Goal: Information Seeking & Learning: Learn about a topic

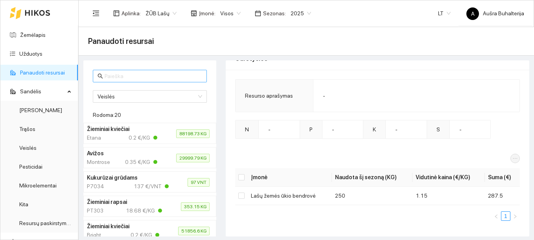
click at [110, 79] on input "text" at bounding box center [153, 76] width 97 height 9
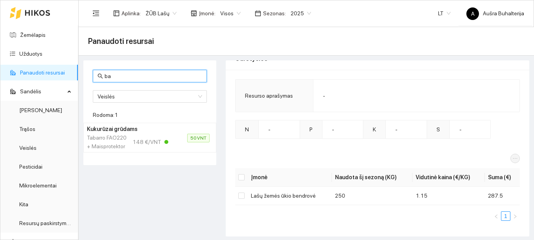
type input "b"
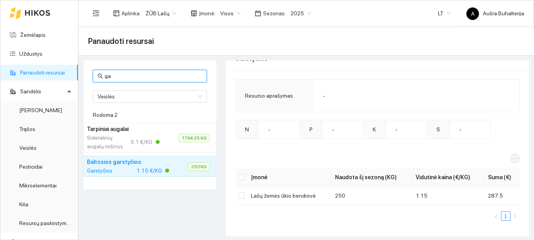
type input "ga"
click at [196, 167] on span "250 KG" at bounding box center [199, 167] width 22 height 9
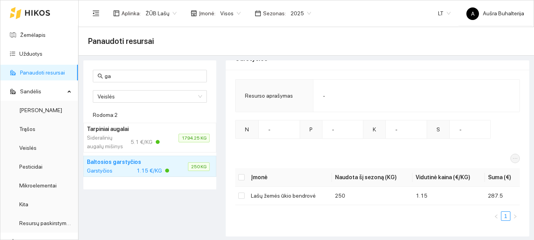
click at [108, 139] on div "Sideralinių augalų mišinys" at bounding box center [106, 142] width 39 height 17
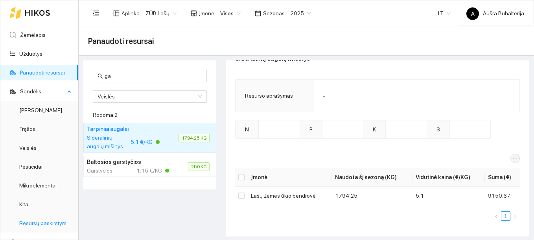
click at [44, 224] on link "Resursų paskirstymas" at bounding box center [45, 223] width 53 height 6
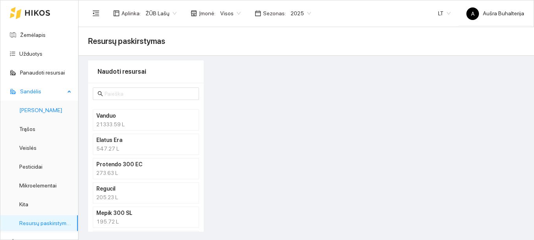
click at [30, 108] on link "[PERSON_NAME]" at bounding box center [40, 110] width 43 height 6
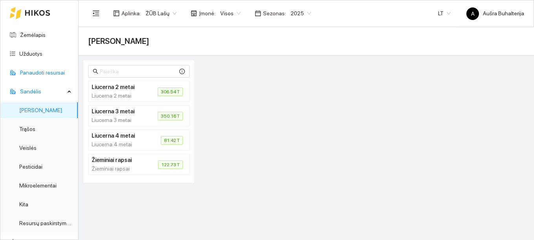
click at [42, 72] on link "Panaudoti resursai" at bounding box center [42, 73] width 45 height 6
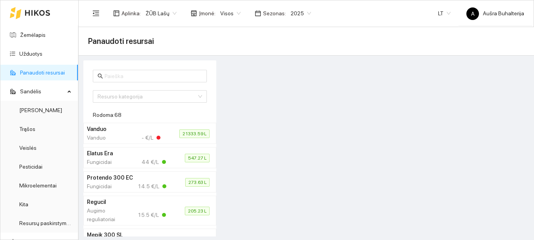
click at [116, 161] on div "Fungicidai 44 €/L" at bounding box center [126, 162] width 79 height 9
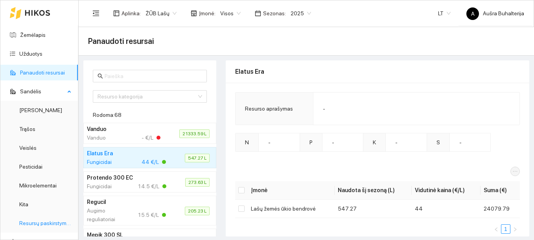
click at [54, 223] on link "Resursų paskirstymas" at bounding box center [45, 223] width 53 height 6
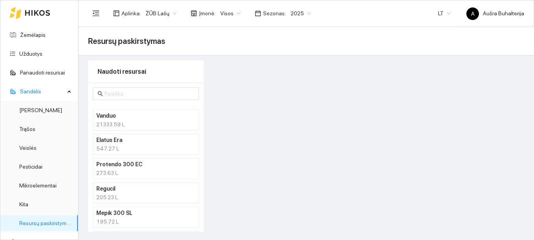
click at [128, 192] on h4 "Regucil" at bounding box center [135, 189] width 79 height 9
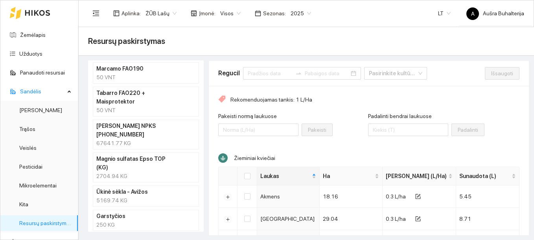
scroll to position [1556, 0]
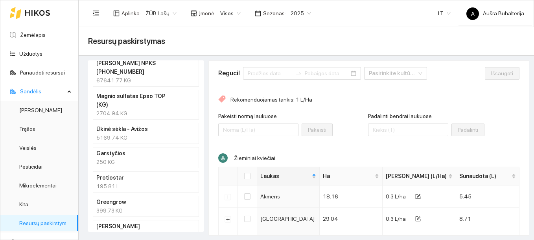
click at [125, 158] on div "250 KG" at bounding box center [145, 162] width 99 height 9
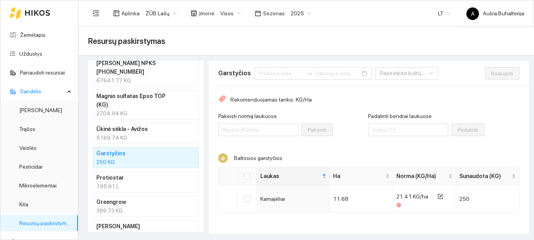
click at [115, 231] on div "860.85 T" at bounding box center [145, 235] width 99 height 9
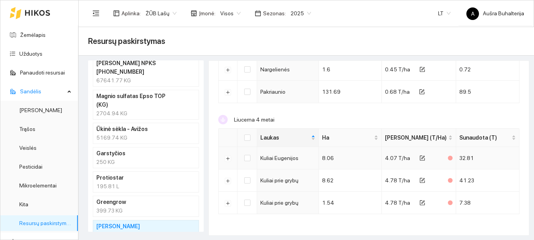
scroll to position [416, 0]
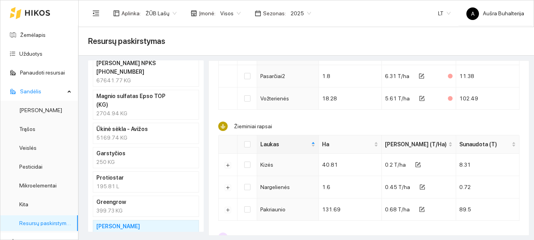
click at [147, 125] on h4 "Ūkinė sėkla - Avižos" at bounding box center [135, 129] width 79 height 9
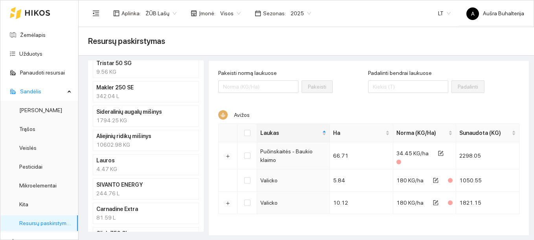
scroll to position [1045, 0]
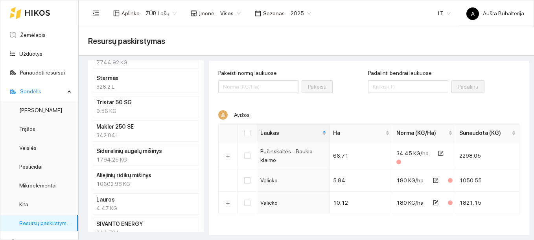
click at [140, 182] on div "10602.98 KG" at bounding box center [145, 184] width 99 height 9
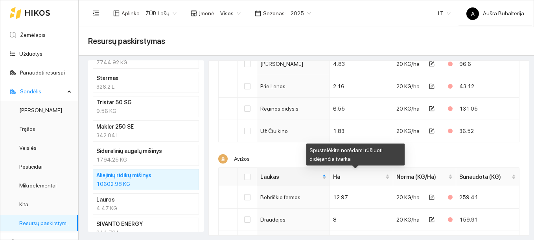
scroll to position [1508, 0]
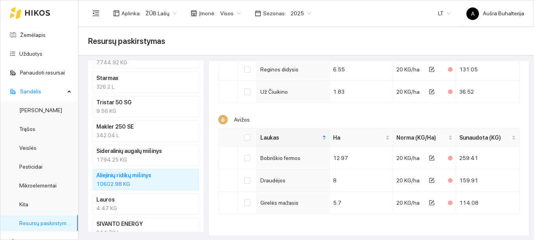
click at [163, 158] on div "1794.25 KG" at bounding box center [145, 160] width 99 height 9
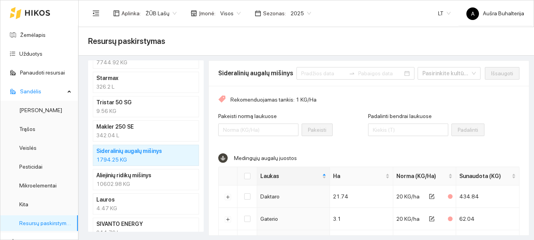
scroll to position [0, 0]
click at [37, 149] on link "Veislės" at bounding box center [27, 148] width 17 height 6
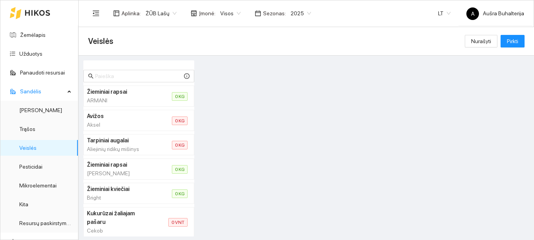
click at [114, 94] on h4 "Žieminiai rapsai" at bounding box center [120, 92] width 66 height 9
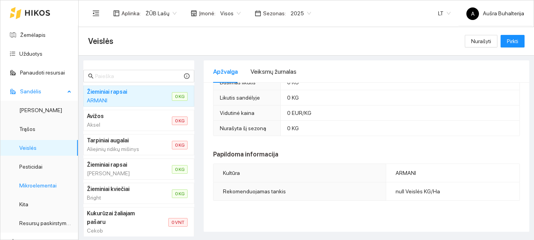
scroll to position [118, 0]
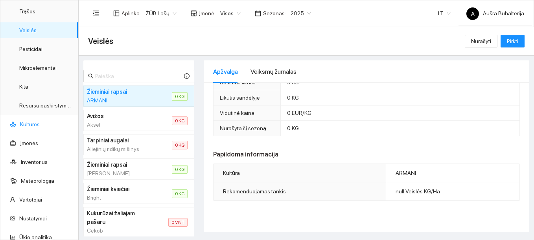
click at [34, 123] on link "Kultūros" at bounding box center [30, 124] width 20 height 6
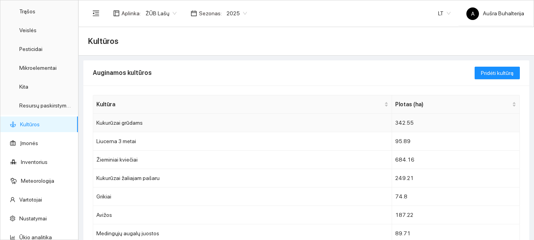
click at [117, 121] on td "Kukurūzai grūdams" at bounding box center [242, 123] width 299 height 18
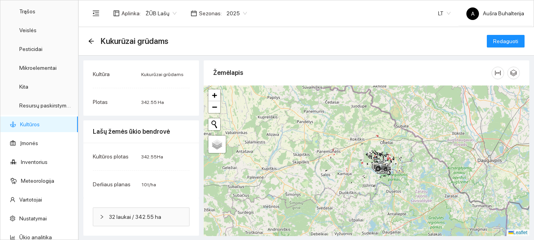
scroll to position [0, 0]
click at [117, 219] on span "32 laukai / 342.55 ha" at bounding box center [146, 217] width 74 height 9
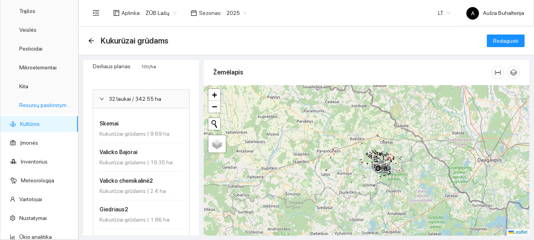
click at [20, 107] on link "Resursų paskirstymas" at bounding box center [45, 105] width 53 height 6
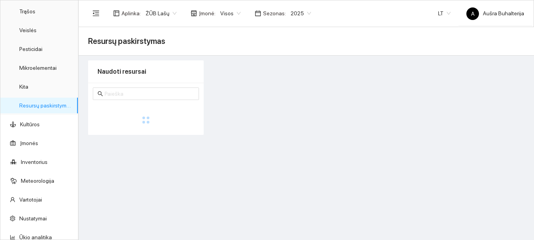
click at [20, 107] on link "Resursų paskirstymas" at bounding box center [45, 106] width 53 height 6
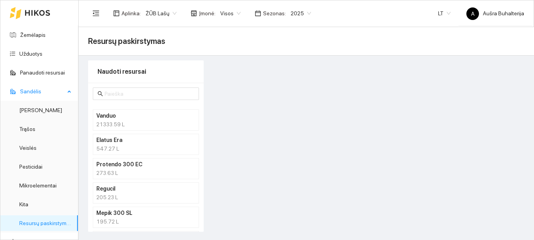
click at [33, 89] on span "Sandėlis" at bounding box center [42, 92] width 45 height 16
drag, startPoint x: 33, startPoint y: 89, endPoint x: 62, endPoint y: 92, distance: 28.5
click at [68, 91] on icon at bounding box center [70, 91] width 4 height 0
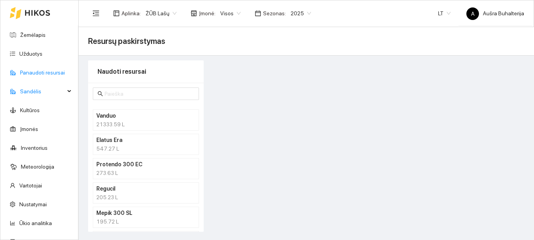
click at [49, 72] on link "Panaudoti resursai" at bounding box center [42, 73] width 45 height 6
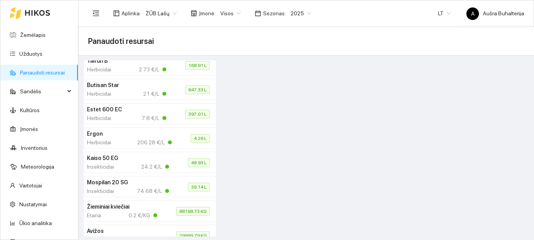
scroll to position [432, 0]
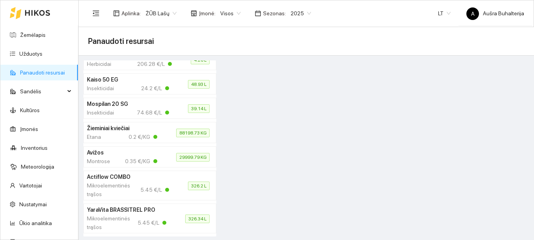
click at [107, 156] on h4 "Avižos" at bounding box center [122, 153] width 70 height 9
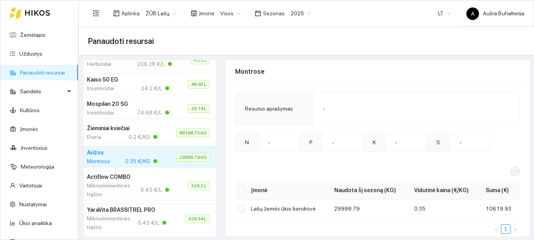
scroll to position [13, 0]
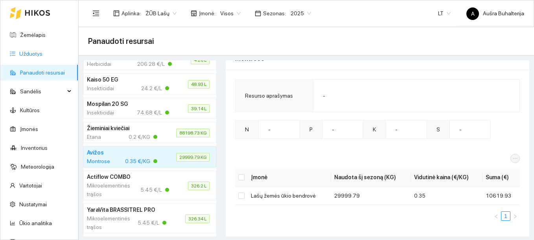
click at [34, 55] on link "Užduotys" at bounding box center [30, 54] width 23 height 6
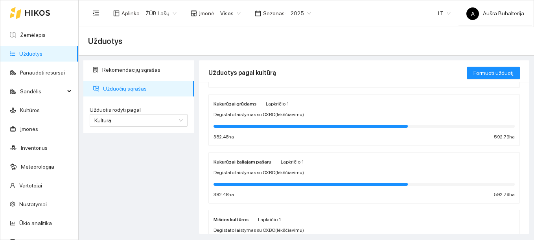
scroll to position [354, 0]
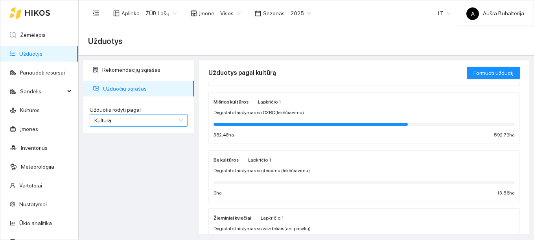
click at [150, 121] on span "Kultūrą" at bounding box center [138, 121] width 88 height 12
click at [135, 135] on div "Užduotį" at bounding box center [138, 136] width 88 height 9
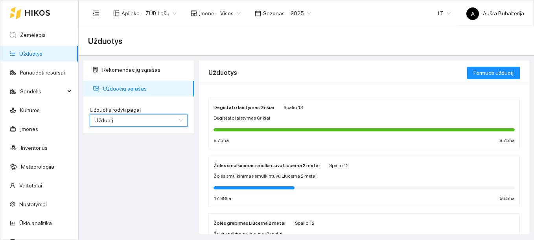
click at [135, 120] on span "Užduotį" at bounding box center [138, 121] width 88 height 12
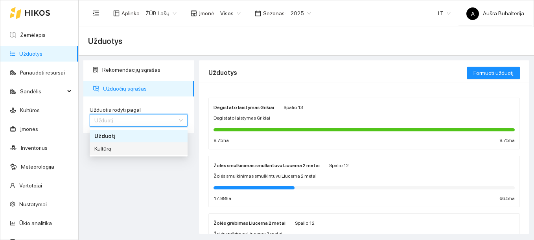
click at [112, 150] on div "Kultūrą" at bounding box center [138, 149] width 88 height 9
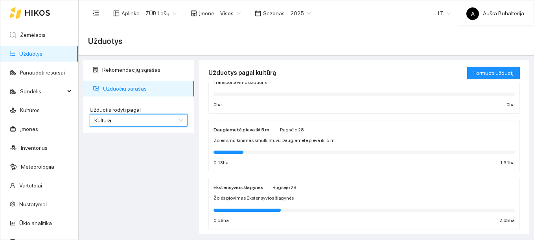
scroll to position [982, 0]
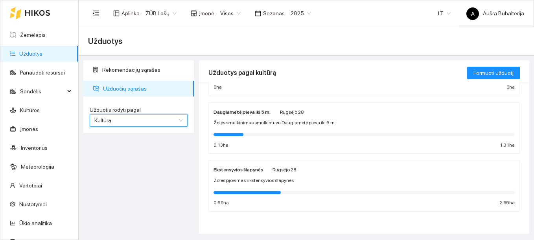
click at [182, 120] on span "Kultūrą" at bounding box center [138, 121] width 88 height 12
click at [113, 133] on div "Užduotį" at bounding box center [138, 136] width 88 height 9
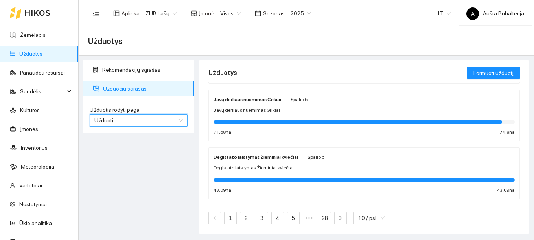
scroll to position [472, 0]
click at [295, 222] on link "5" at bounding box center [293, 219] width 12 height 12
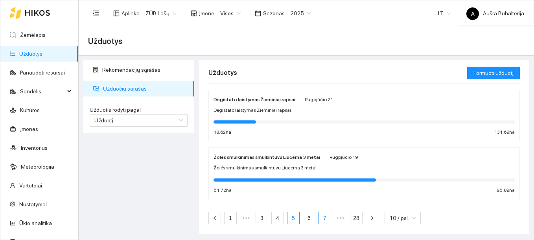
click at [319, 219] on link "7" at bounding box center [325, 219] width 12 height 12
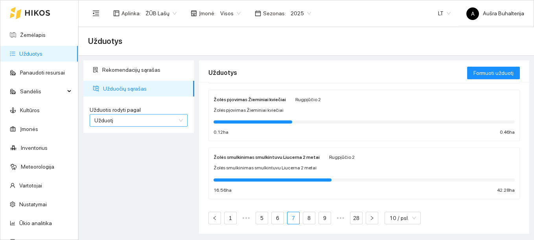
click at [180, 121] on span "Užduotį" at bounding box center [138, 121] width 88 height 12
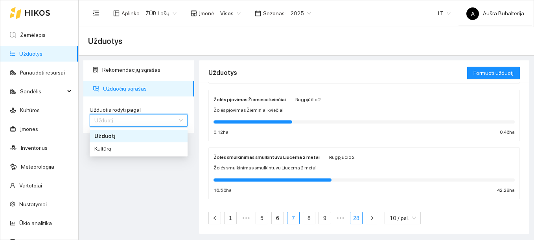
click at [356, 222] on link "28" at bounding box center [356, 219] width 12 height 12
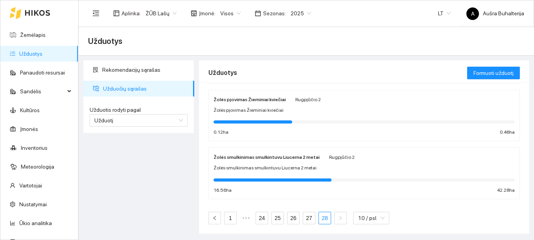
scroll to position [182, 0]
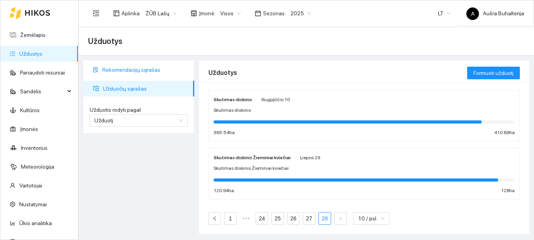
click at [121, 73] on span "Rekomendacijų sąrašas" at bounding box center [145, 70] width 86 height 16
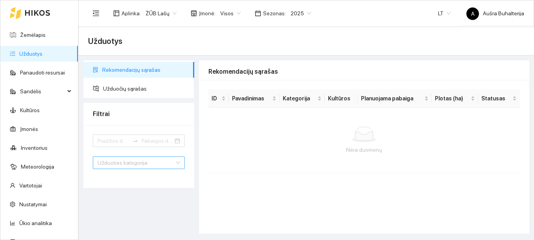
click at [170, 166] on input "search" at bounding box center [135, 163] width 77 height 12
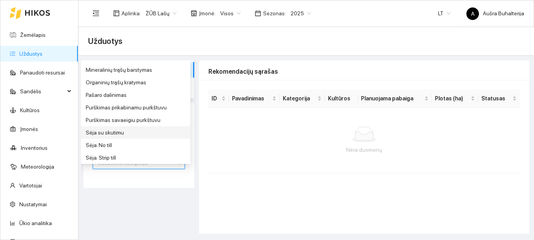
scroll to position [314, 0]
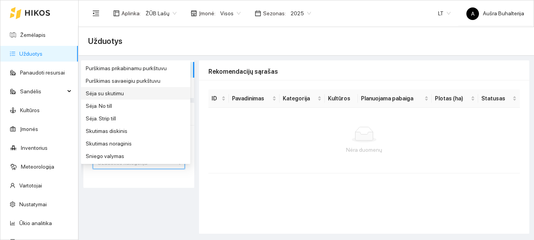
click at [105, 95] on div "Sėja su skutimu" at bounding box center [136, 93] width 100 height 9
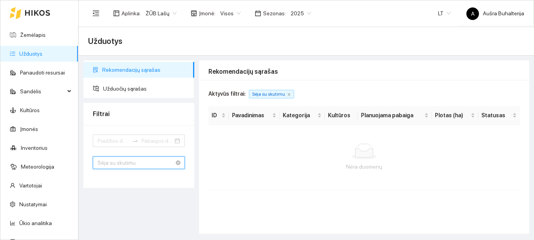
click at [168, 162] on span "Sėja su skutimu" at bounding box center [138, 163] width 83 height 12
click at [143, 164] on span "Sėja su skutimu" at bounding box center [138, 163] width 83 height 12
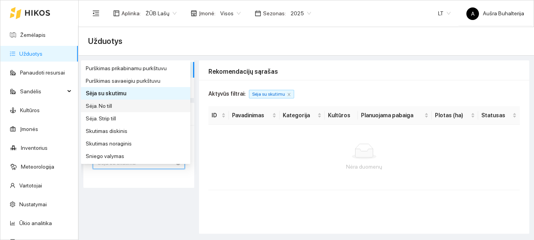
click at [104, 105] on div "Sėja. No till" at bounding box center [136, 106] width 100 height 9
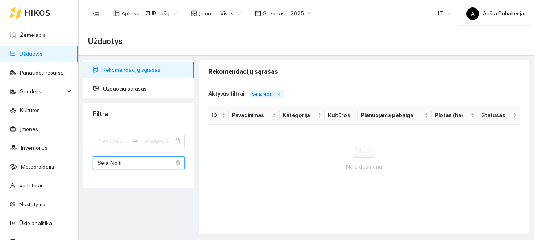
click at [145, 167] on span "Sėja. No till" at bounding box center [138, 163] width 83 height 12
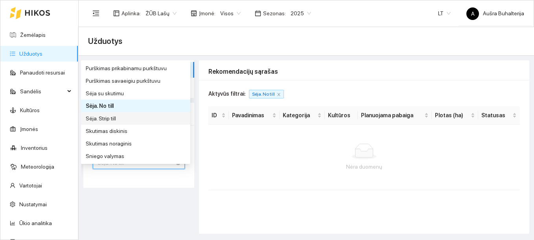
click at [110, 120] on div "Sėja. Strip till" at bounding box center [136, 118] width 100 height 9
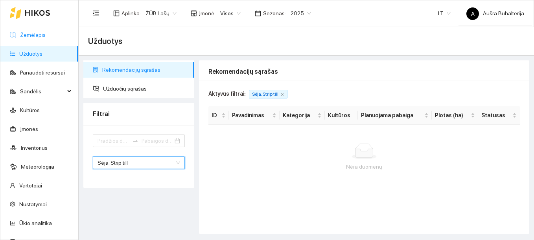
click at [37, 33] on link "Žemėlapis" at bounding box center [33, 35] width 26 height 6
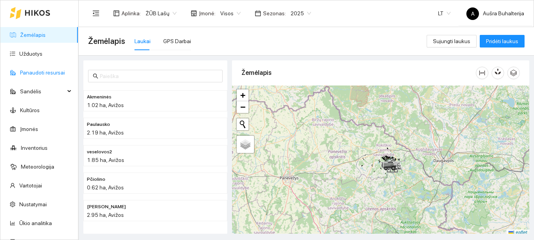
click at [37, 74] on link "Panaudoti resursai" at bounding box center [42, 73] width 45 height 6
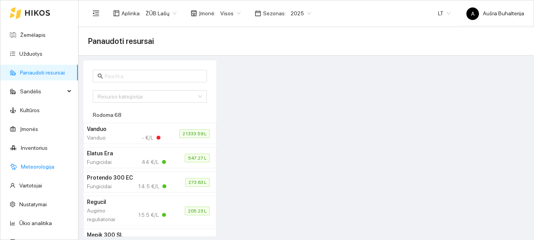
click at [34, 169] on link "Meteorologija" at bounding box center [37, 167] width 33 height 6
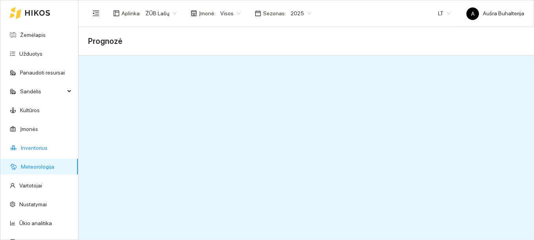
click at [36, 147] on link "Inventorius" at bounding box center [34, 148] width 27 height 6
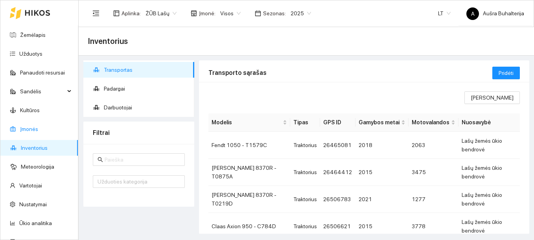
click at [35, 132] on link "Įmonės" at bounding box center [29, 129] width 18 height 6
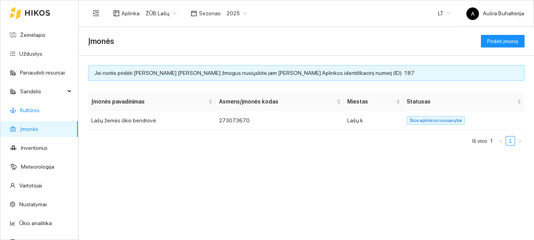
click at [35, 112] on link "Kultūros" at bounding box center [30, 110] width 20 height 6
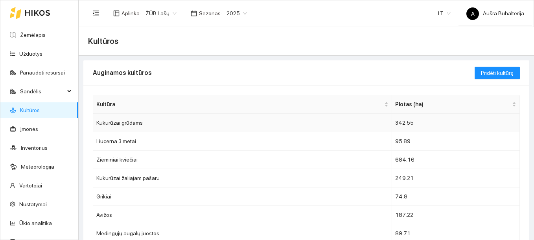
click at [120, 120] on td "Kukurūzai grūdams" at bounding box center [242, 123] width 299 height 18
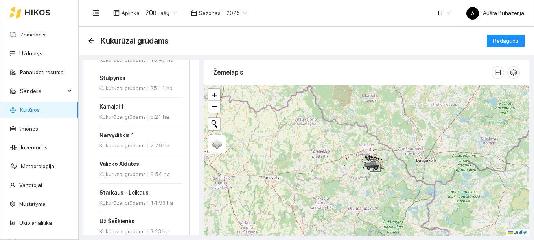
scroll to position [812, 0]
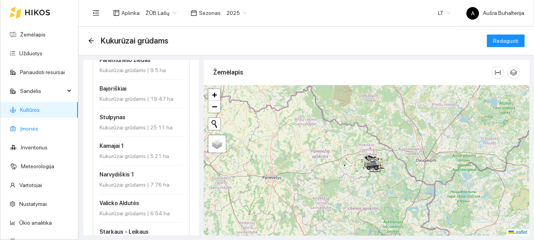
click at [35, 129] on link "Įmonės" at bounding box center [29, 129] width 18 height 6
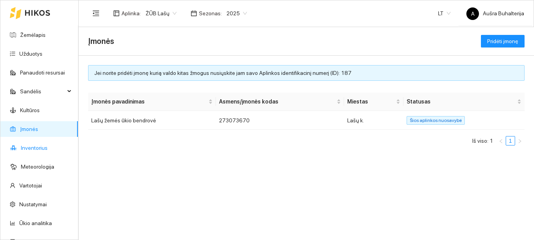
click at [37, 147] on link "Inventorius" at bounding box center [34, 148] width 27 height 6
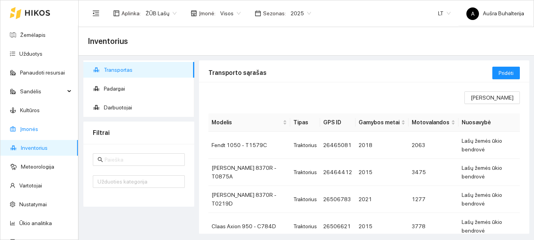
click at [34, 131] on link "Įmonės" at bounding box center [29, 129] width 18 height 6
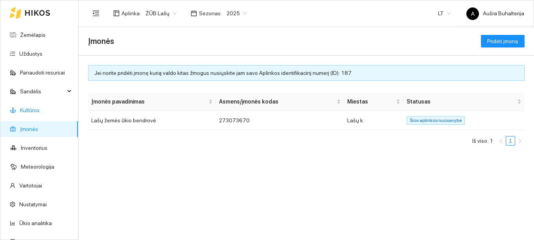
click at [35, 110] on link "Kultūros" at bounding box center [30, 110] width 20 height 6
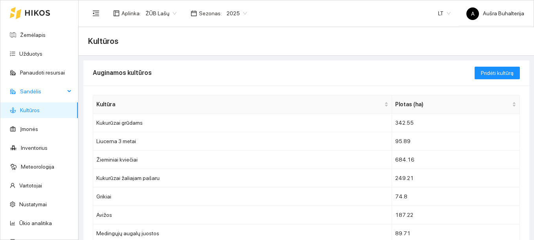
click at [39, 93] on span "Sandėlis" at bounding box center [42, 92] width 45 height 16
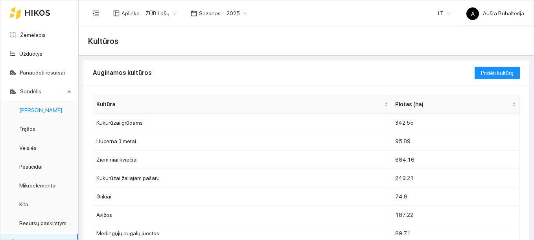
click at [33, 108] on link "[PERSON_NAME]" at bounding box center [40, 110] width 43 height 6
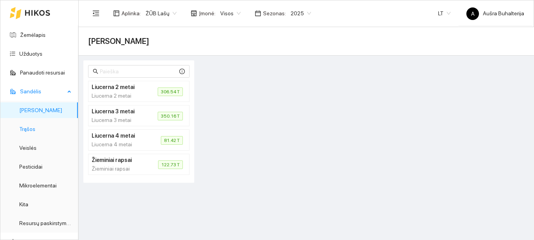
click at [33, 128] on link "Trąšos" at bounding box center [27, 129] width 16 height 6
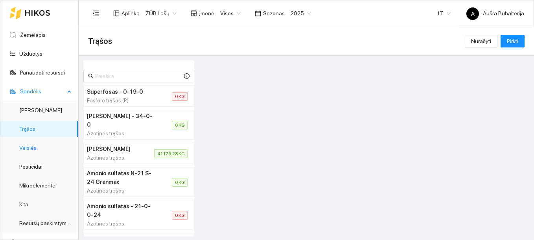
click at [33, 149] on link "Veislės" at bounding box center [27, 148] width 17 height 6
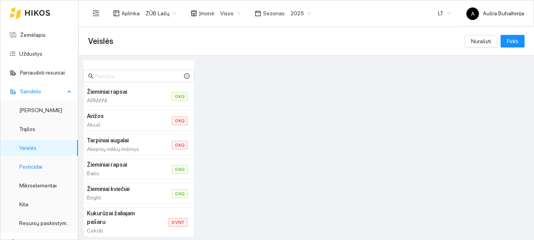
click at [34, 169] on link "Pesticidai" at bounding box center [30, 167] width 23 height 6
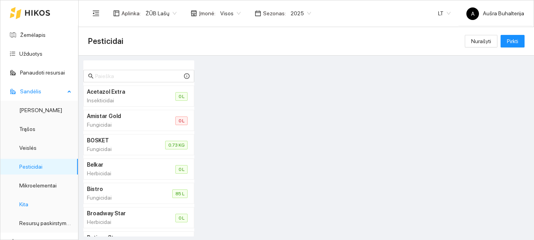
click at [24, 206] on link "Kita" at bounding box center [23, 205] width 9 height 6
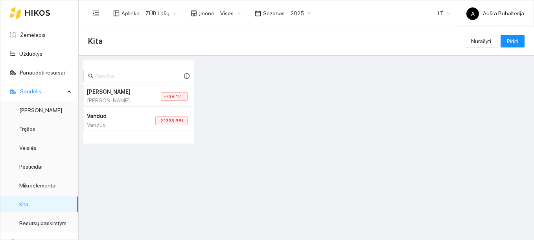
click at [119, 95] on h4 "[PERSON_NAME]" at bounding box center [114, 92] width 55 height 9
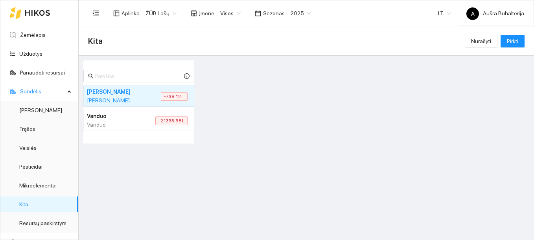
click at [167, 96] on span "-738.12 T" at bounding box center [174, 96] width 27 height 9
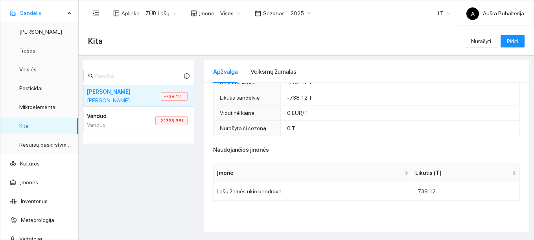
scroll to position [118, 0]
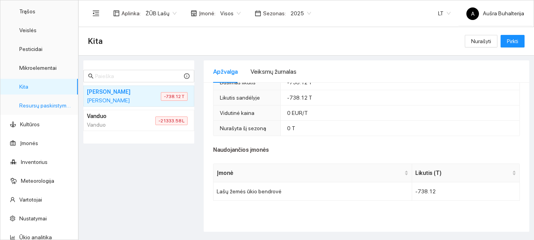
click at [36, 108] on link "Resursų paskirstymas" at bounding box center [45, 106] width 53 height 6
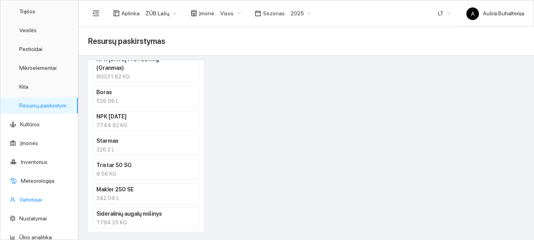
scroll to position [144, 0]
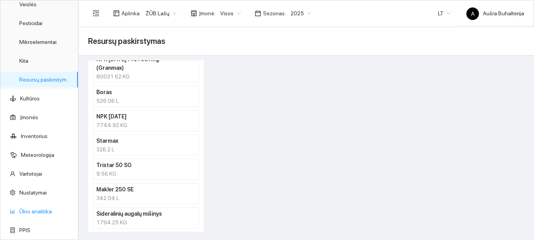
click at [37, 211] on link "Ūkio analitika" at bounding box center [35, 212] width 33 height 6
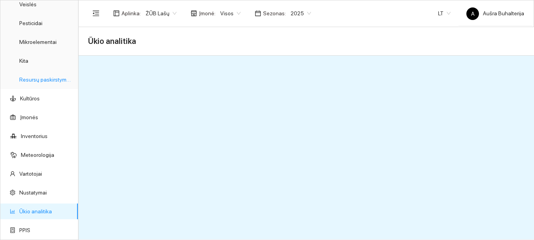
click at [30, 80] on link "Resursų paskirstymas" at bounding box center [45, 80] width 53 height 6
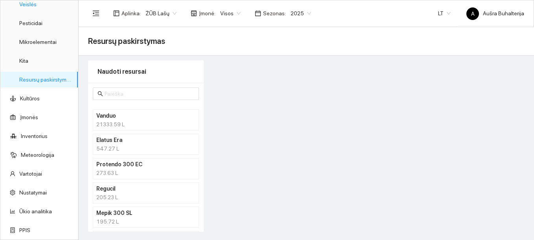
click at [31, 4] on link "Veislės" at bounding box center [27, 4] width 17 height 6
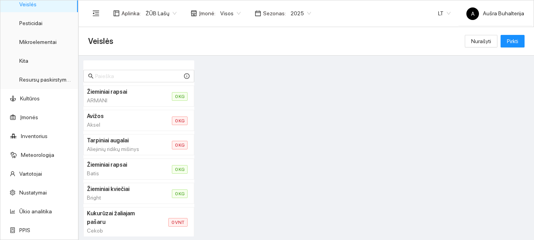
click at [105, 219] on h4 "Kukurūzai žaliajam pašaru" at bounding box center [118, 217] width 62 height 17
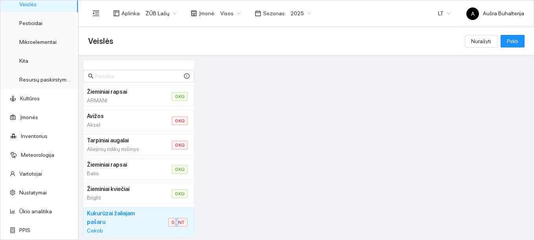
click at [173, 221] on span "0 VNT" at bounding box center [177, 222] width 19 height 9
drag, startPoint x: 173, startPoint y: 221, endPoint x: 167, endPoint y: 223, distance: 5.8
click at [168, 223] on span "0 VNT" at bounding box center [177, 222] width 19 height 9
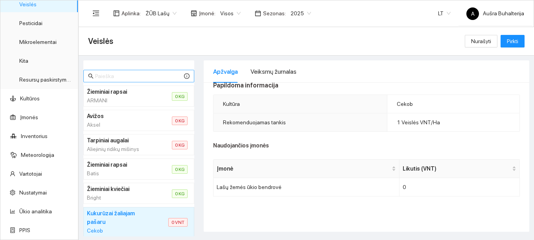
click at [119, 76] on input "text" at bounding box center [138, 76] width 87 height 9
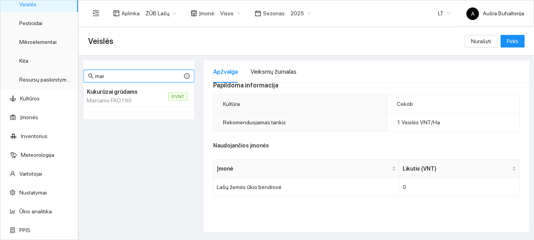
click at [127, 95] on h4 "Kukurūzai grūdams" at bounding box center [118, 92] width 62 height 9
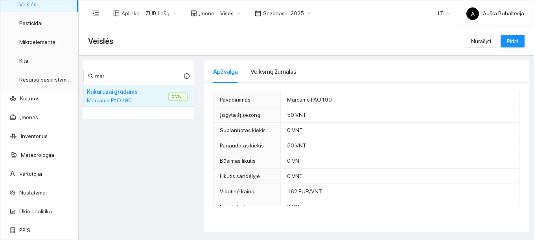
scroll to position [79, 0]
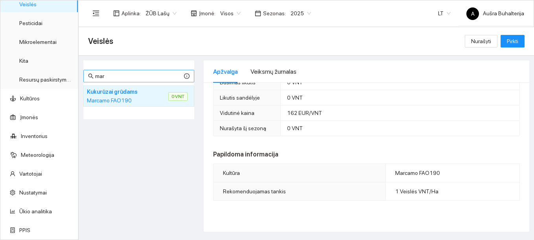
click at [108, 75] on input "mar" at bounding box center [138, 76] width 87 height 9
type input "m"
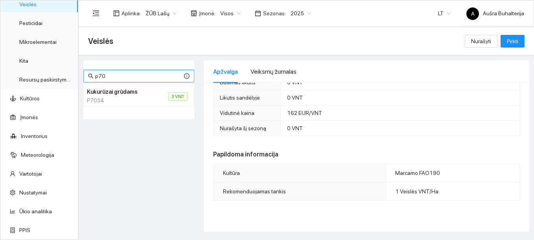
type input "p70"
click at [132, 93] on h4 "Kukurūzai grūdams" at bounding box center [118, 92] width 62 height 9
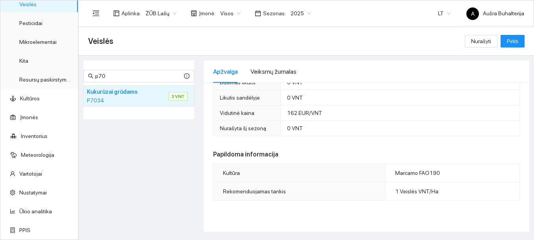
click at [181, 93] on span "3 VNT" at bounding box center [177, 96] width 19 height 9
drag, startPoint x: 181, startPoint y: 93, endPoint x: 174, endPoint y: 95, distance: 7.6
click at [174, 95] on span "3 VNT" at bounding box center [177, 96] width 19 height 9
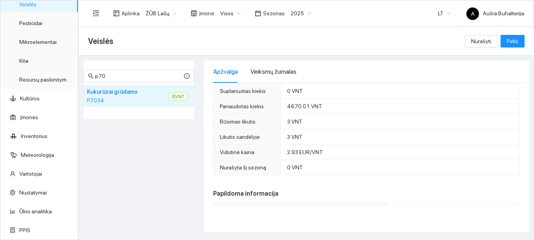
scroll to position [118, 0]
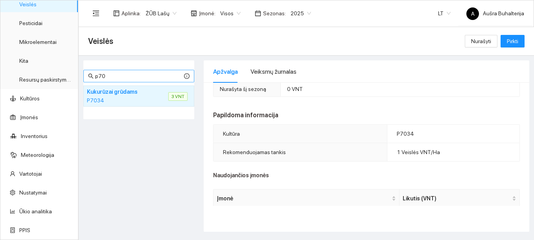
click at [117, 77] on input "p70" at bounding box center [138, 76] width 87 height 9
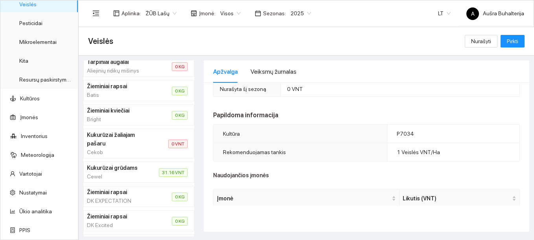
scroll to position [0, 0]
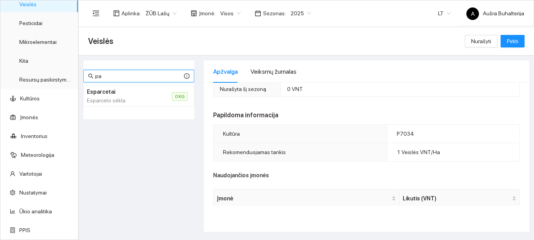
click at [131, 97] on div "Esparceto sėkla" at bounding box center [120, 100] width 66 height 9
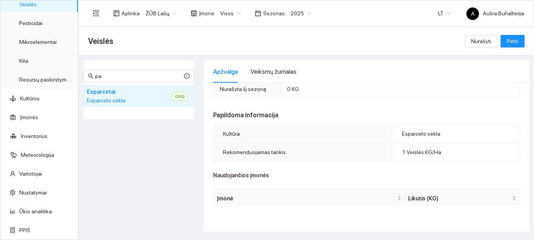
click at [180, 97] on span "0 KG" at bounding box center [180, 96] width 16 height 9
click at [109, 99] on div "Esparceto sėkla" at bounding box center [120, 100] width 66 height 9
click at [111, 75] on input "pa" at bounding box center [138, 76] width 87 height 9
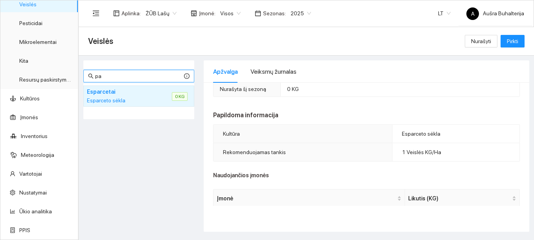
type input "p"
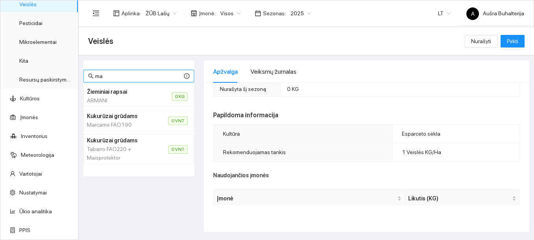
type input "m"
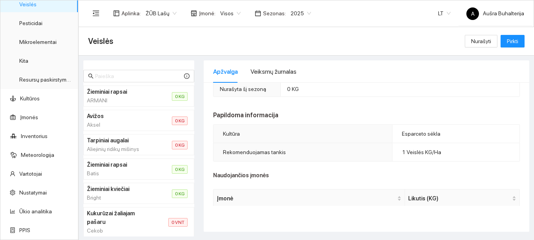
click at [111, 145] on div "Aliejinių ridikų mišinys" at bounding box center [120, 149] width 66 height 9
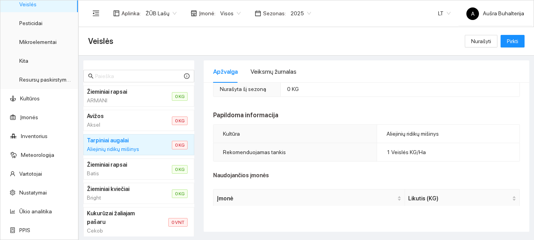
click at [174, 145] on span "0 KG" at bounding box center [180, 145] width 16 height 9
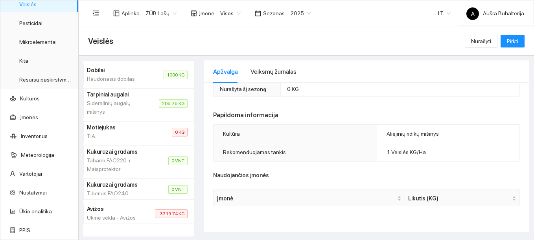
scroll to position [953, 0]
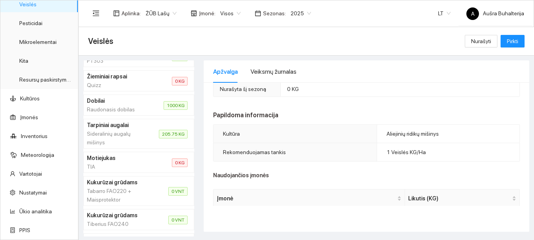
click at [121, 134] on div "Sideralinių augalų mišinys" at bounding box center [113, 138] width 53 height 17
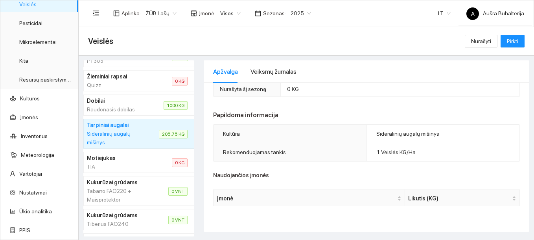
click at [135, 134] on li "Tarpiniai augalai Sideralinių augalų mišinys 205.75 KG" at bounding box center [138, 134] width 111 height 30
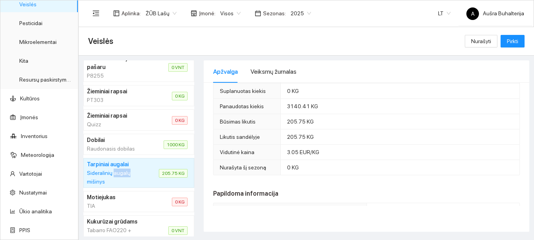
scroll to position [118, 0]
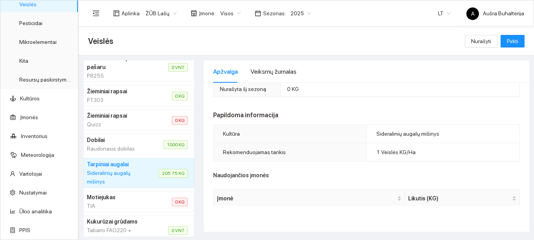
click at [121, 141] on h4 "Dobilai" at bounding box center [116, 140] width 58 height 9
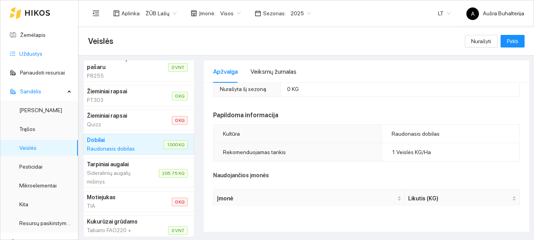
click at [32, 53] on link "Užduotys" at bounding box center [30, 54] width 23 height 6
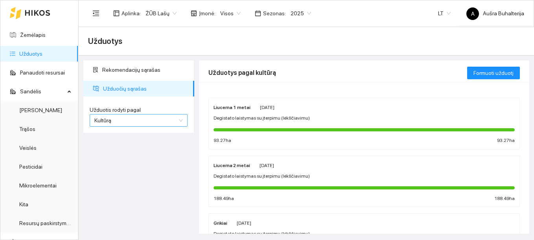
click at [127, 117] on span "Kultūrą" at bounding box center [138, 121] width 88 height 12
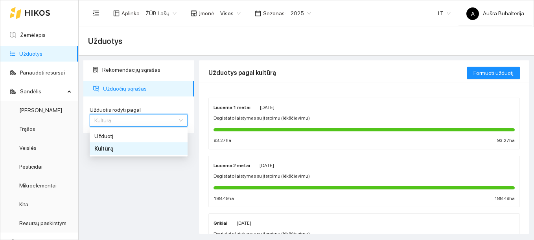
click at [119, 150] on div "Kultūrą" at bounding box center [138, 149] width 88 height 9
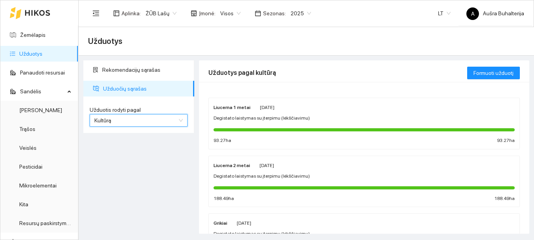
click at [125, 121] on span "Kultūrą" at bounding box center [138, 121] width 88 height 12
click at [116, 136] on div "Užduotį" at bounding box center [138, 136] width 88 height 9
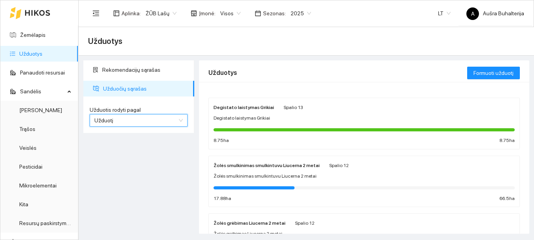
click at [177, 122] on span "Užduotį" at bounding box center [138, 121] width 88 height 12
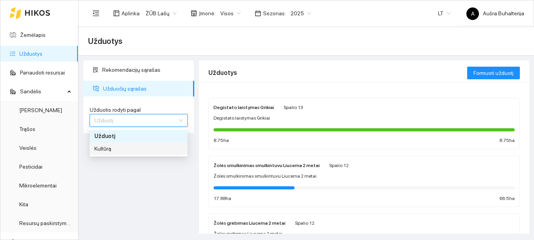
click at [129, 148] on div "Kultūrą" at bounding box center [138, 149] width 88 height 9
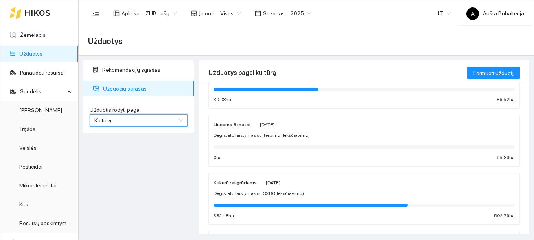
scroll to position [78, 0]
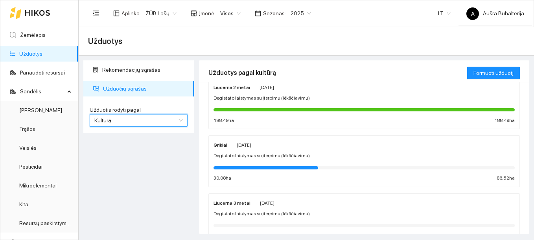
click at [19, 54] on link "Užduotys" at bounding box center [30, 54] width 23 height 6
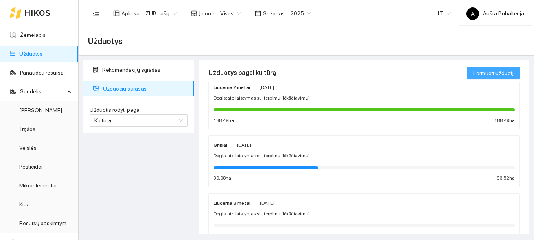
click at [506, 75] on span "Formuoti užduotį" at bounding box center [493, 73] width 40 height 9
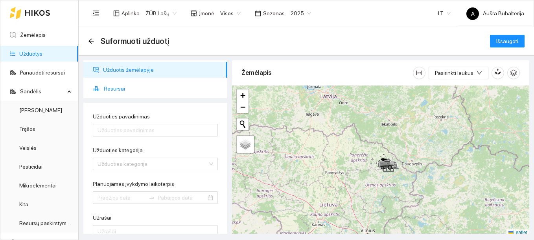
click at [110, 88] on span "Resursai" at bounding box center [162, 89] width 117 height 16
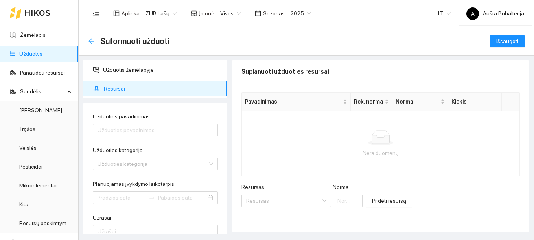
click at [88, 41] on icon "arrow-left" at bounding box center [91, 41] width 6 height 6
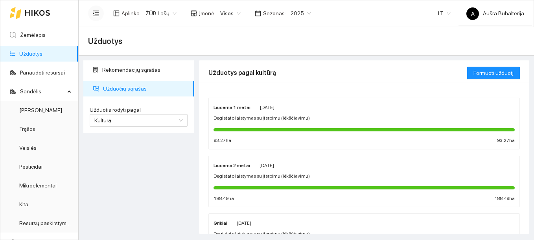
click at [97, 12] on icon "menu-fold" at bounding box center [95, 13] width 7 height 7
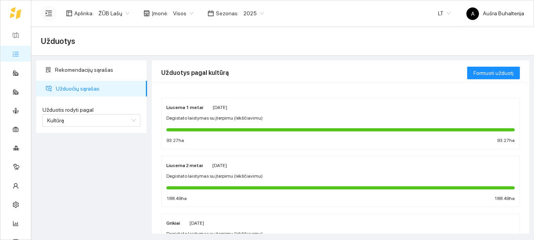
click at [50, 10] on icon "menu-unfold" at bounding box center [48, 13] width 7 height 7
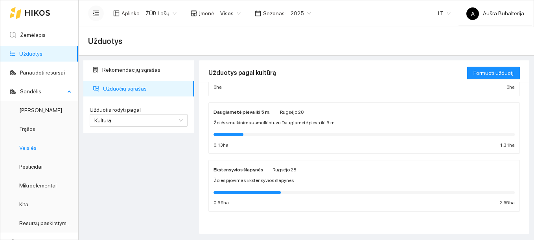
scroll to position [39, 0]
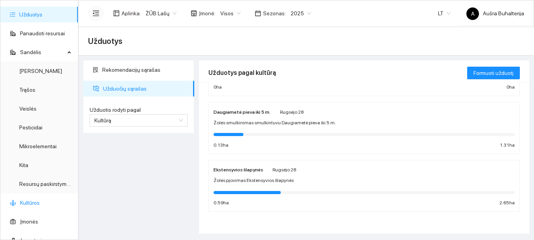
click at [30, 205] on link "Kultūros" at bounding box center [30, 203] width 20 height 6
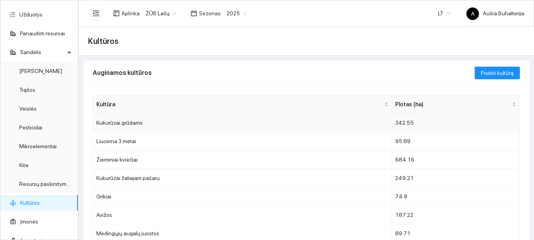
click at [130, 125] on td "Kukurūzai grūdams" at bounding box center [242, 123] width 299 height 18
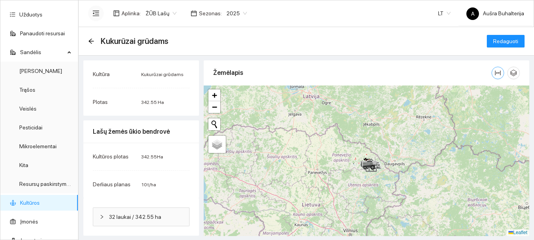
click at [494, 71] on icon "column-width" at bounding box center [497, 73] width 6 height 6
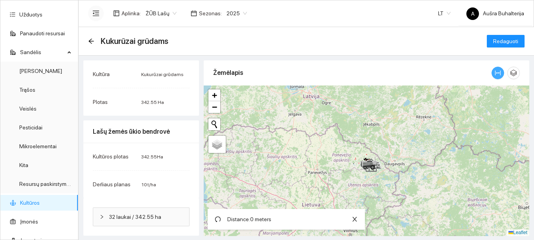
click at [494, 71] on icon "column-width" at bounding box center [497, 73] width 6 height 6
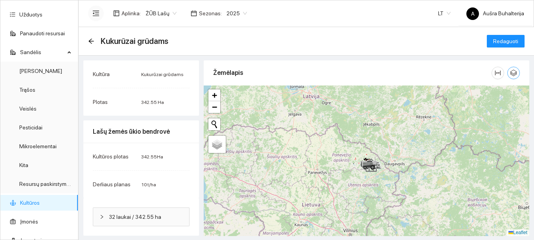
click at [510, 73] on icon "button" at bounding box center [513, 73] width 7 height 7
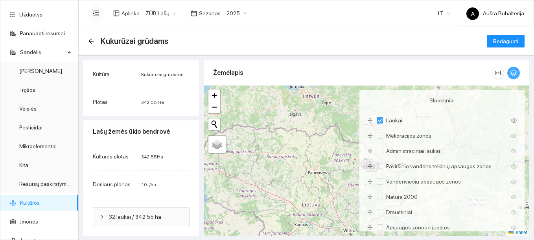
click at [510, 73] on icon "button" at bounding box center [513, 73] width 7 height 7
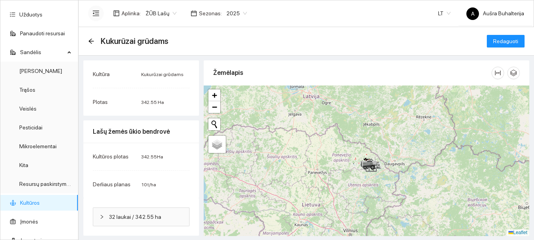
click at [102, 71] on span "Kultūra" at bounding box center [101, 74] width 17 height 6
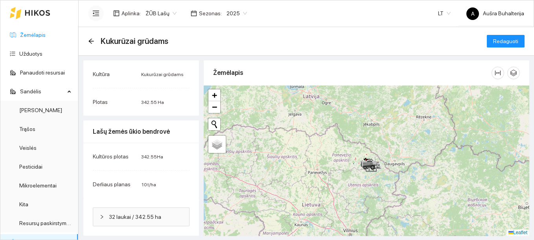
click at [30, 35] on link "Žemėlapis" at bounding box center [33, 35] width 26 height 6
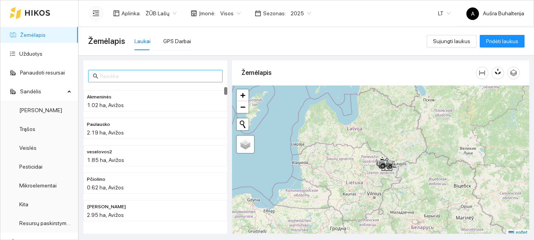
click at [103, 75] on input "text" at bounding box center [159, 76] width 118 height 9
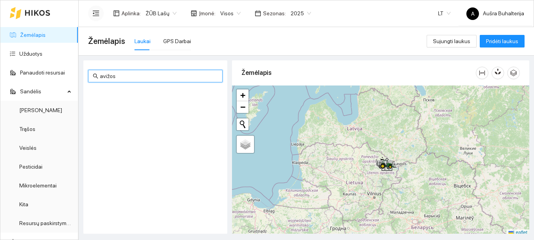
click at [101, 76] on input "avižos" at bounding box center [159, 76] width 118 height 9
type input "Avižos"
click at [172, 41] on div "GPS Darbai" at bounding box center [177, 41] width 28 height 9
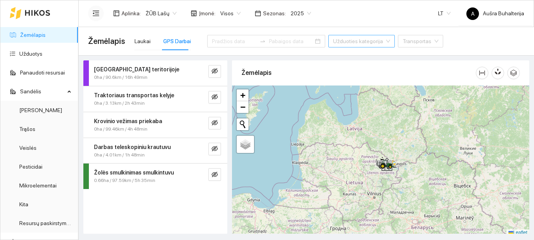
click at [333, 43] on input "search" at bounding box center [358, 41] width 51 height 12
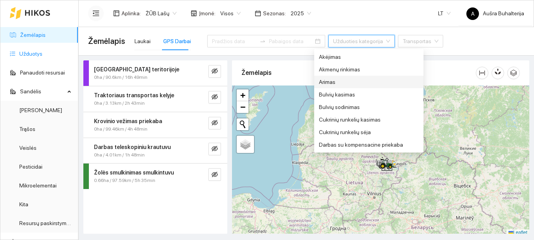
click at [37, 53] on link "Užduotys" at bounding box center [30, 54] width 23 height 6
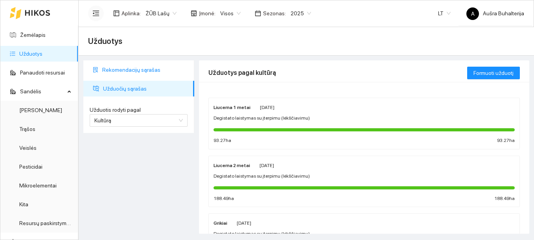
click at [119, 70] on span "Rekomendacijų sąrašas" at bounding box center [145, 70] width 86 height 16
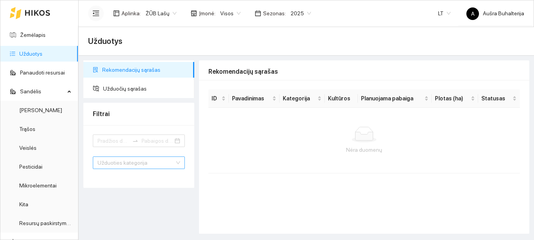
click at [130, 167] on input "search" at bounding box center [135, 163] width 77 height 12
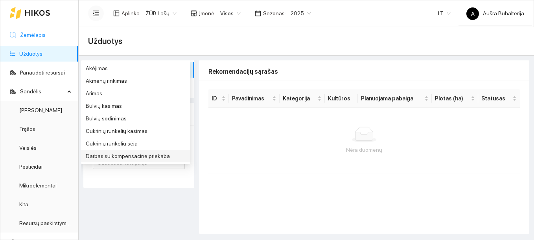
click at [28, 32] on link "Žemėlapis" at bounding box center [33, 35] width 26 height 6
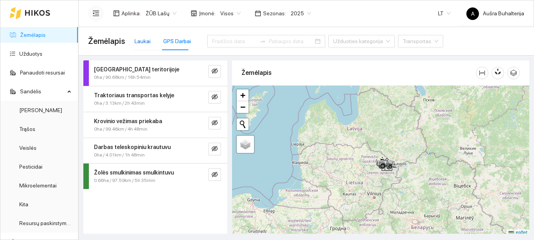
click at [145, 41] on div "Laukai" at bounding box center [142, 41] width 16 height 9
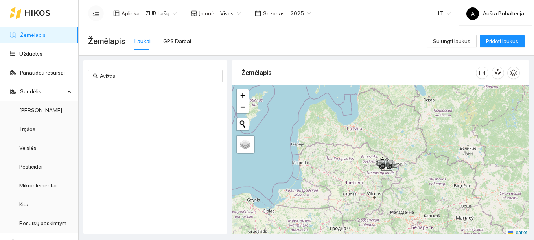
click at [109, 37] on span "Žemėlapis" at bounding box center [106, 41] width 37 height 13
click at [38, 71] on link "Panaudoti resursai" at bounding box center [42, 73] width 45 height 6
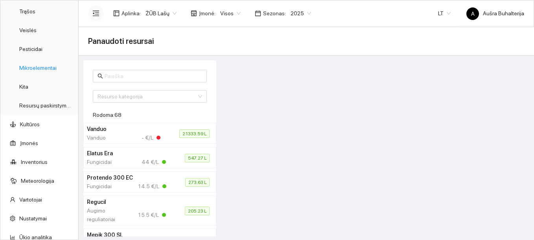
scroll to position [144, 0]
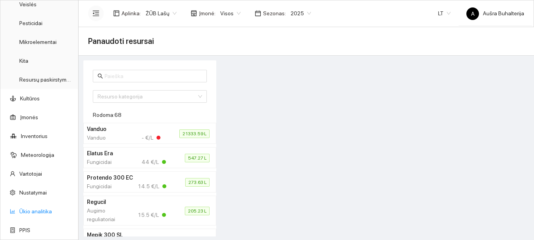
click at [32, 210] on link "Ūkio analitika" at bounding box center [35, 212] width 33 height 6
